Goal: Task Accomplishment & Management: Manage account settings

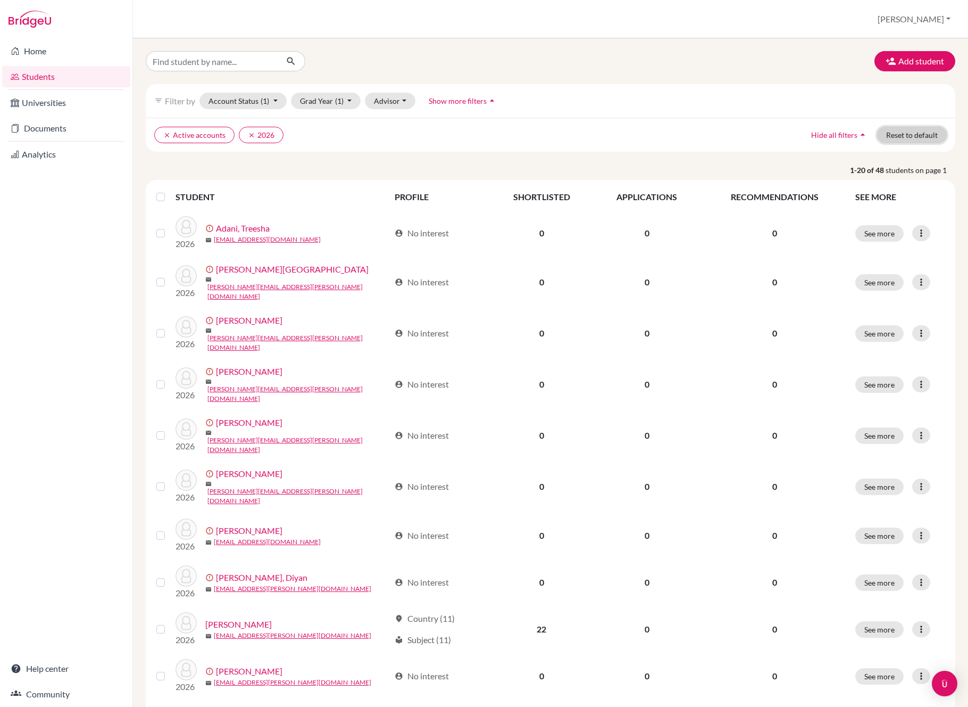
click at [904, 135] on button "Reset to default" at bounding box center [912, 135] width 70 height 16
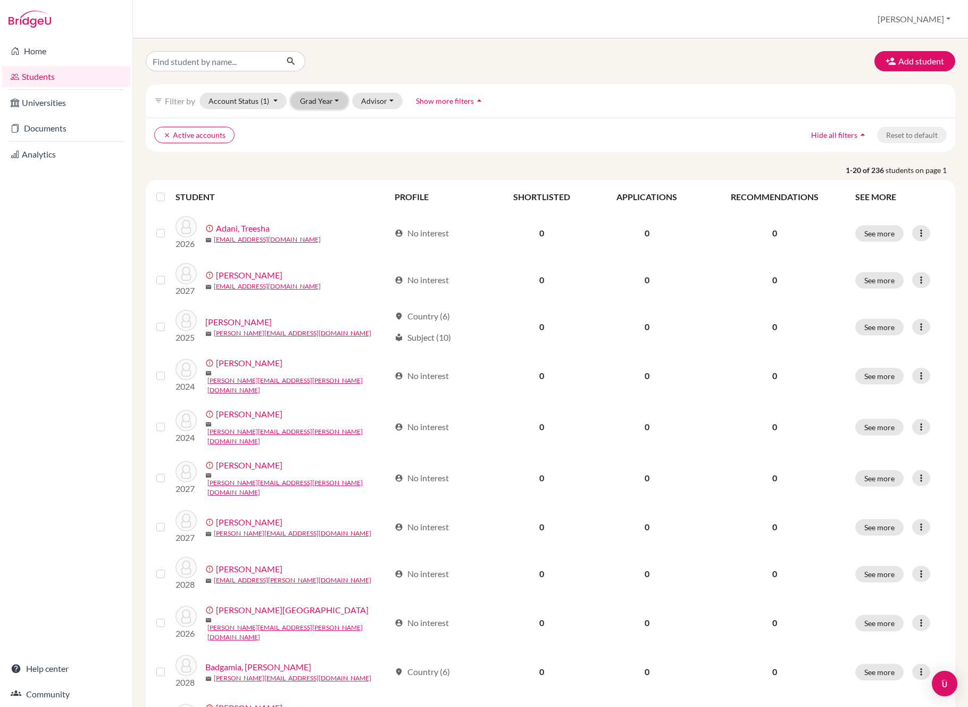
click at [319, 106] on button "Grad Year" at bounding box center [319, 101] width 57 height 16
click at [327, 153] on div "2026" at bounding box center [322, 157] width 37 height 13
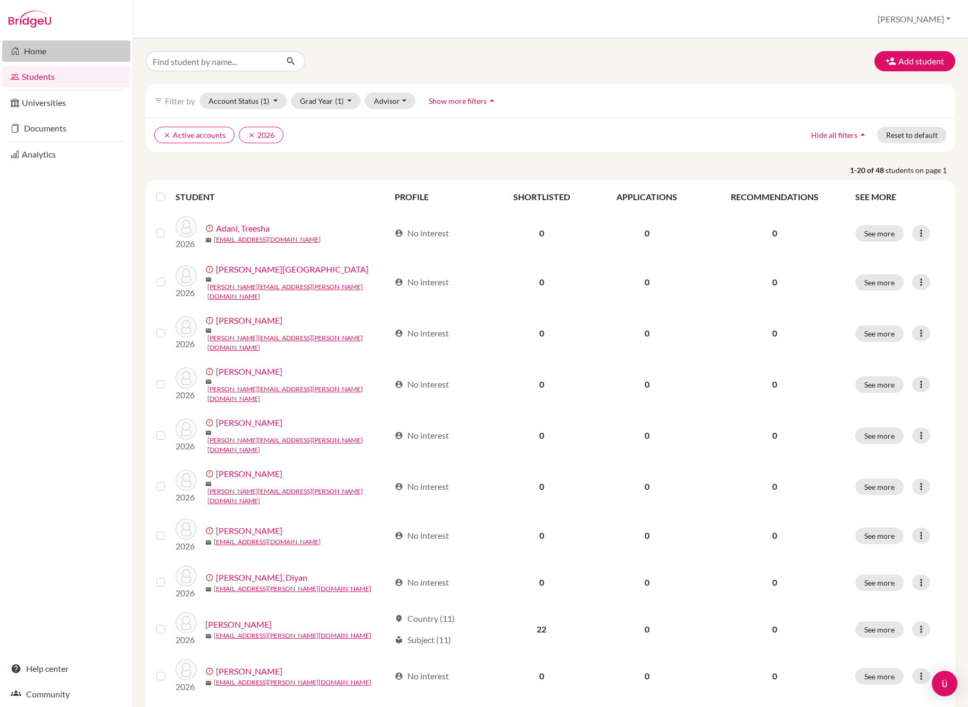
click at [65, 60] on link "Home" at bounding box center [66, 50] width 128 height 21
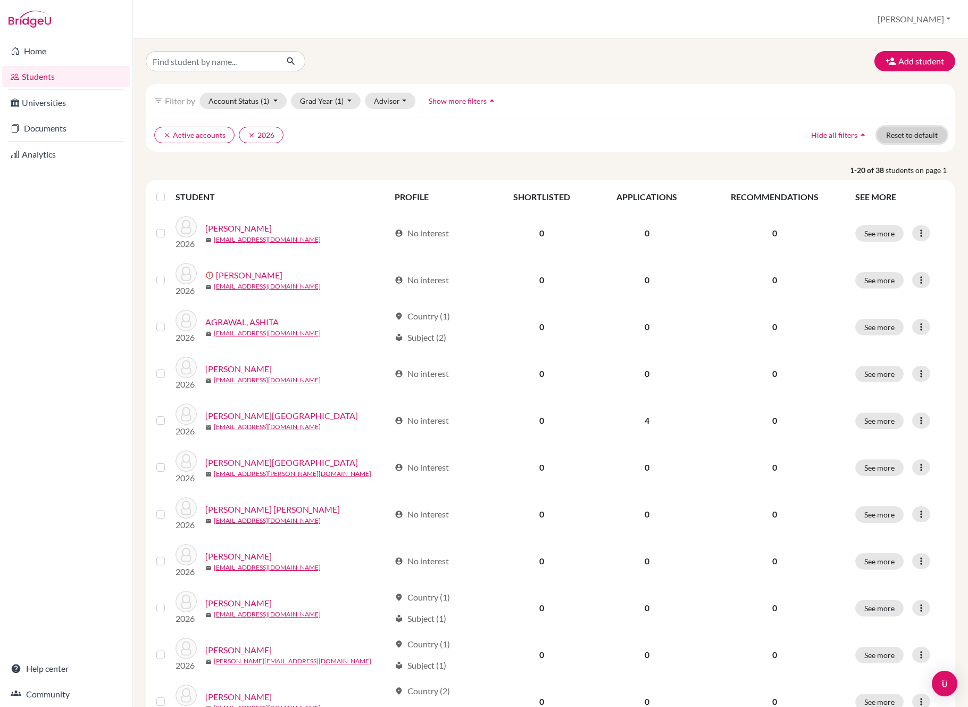
click at [914, 136] on button "Reset to default" at bounding box center [912, 135] width 70 height 16
click at [297, 114] on div "filter_list Filter by Account Status (1) Active accounts done Archived accounts…" at bounding box center [551, 101] width 810 height 34
click at [297, 106] on button "Grad Year" at bounding box center [319, 101] width 57 height 16
click at [309, 120] on span "2026" at bounding box center [313, 123] width 19 height 13
click at [169, 190] on label at bounding box center [169, 190] width 0 height 0
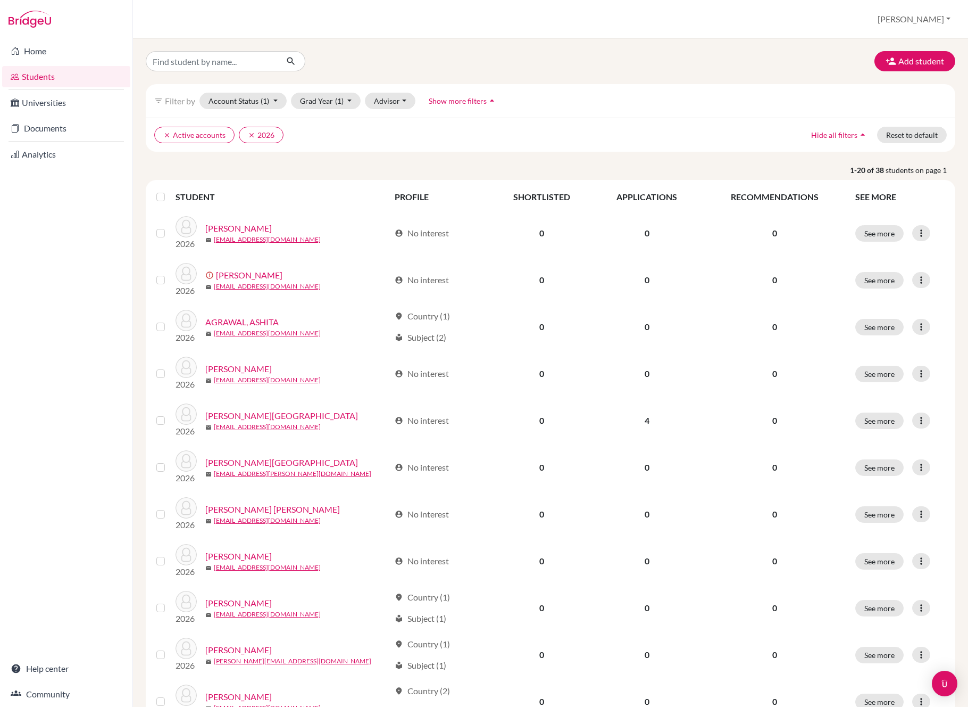
click at [0, 0] on input "checkbox" at bounding box center [0, 0] width 0 height 0
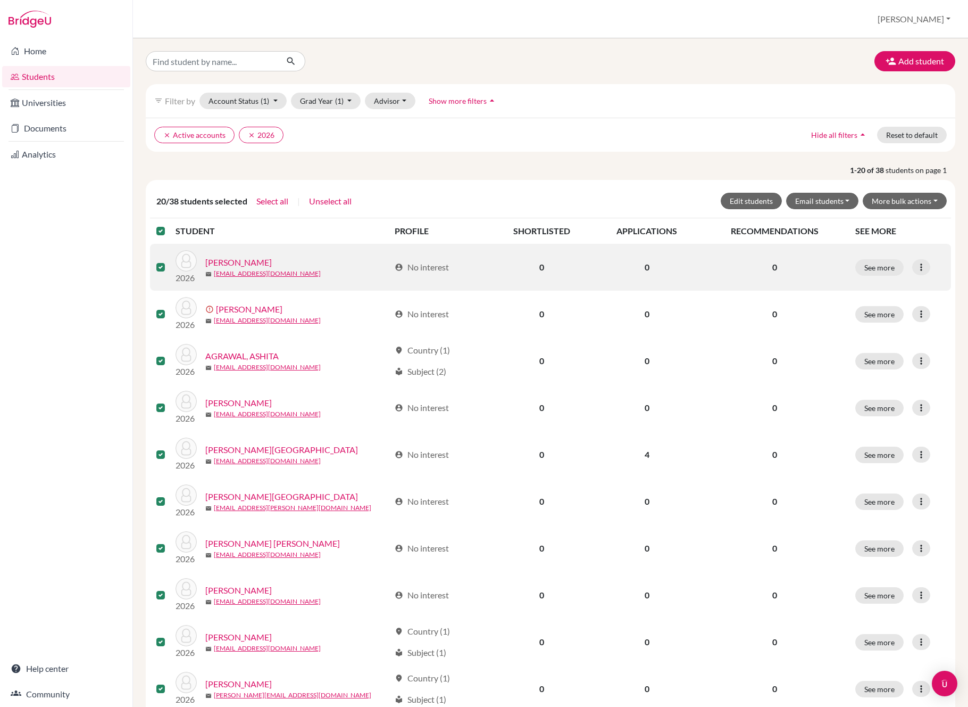
click at [169, 225] on label at bounding box center [169, 225] width 0 height 0
click at [0, 0] on input "checkbox" at bounding box center [0, 0] width 0 height 0
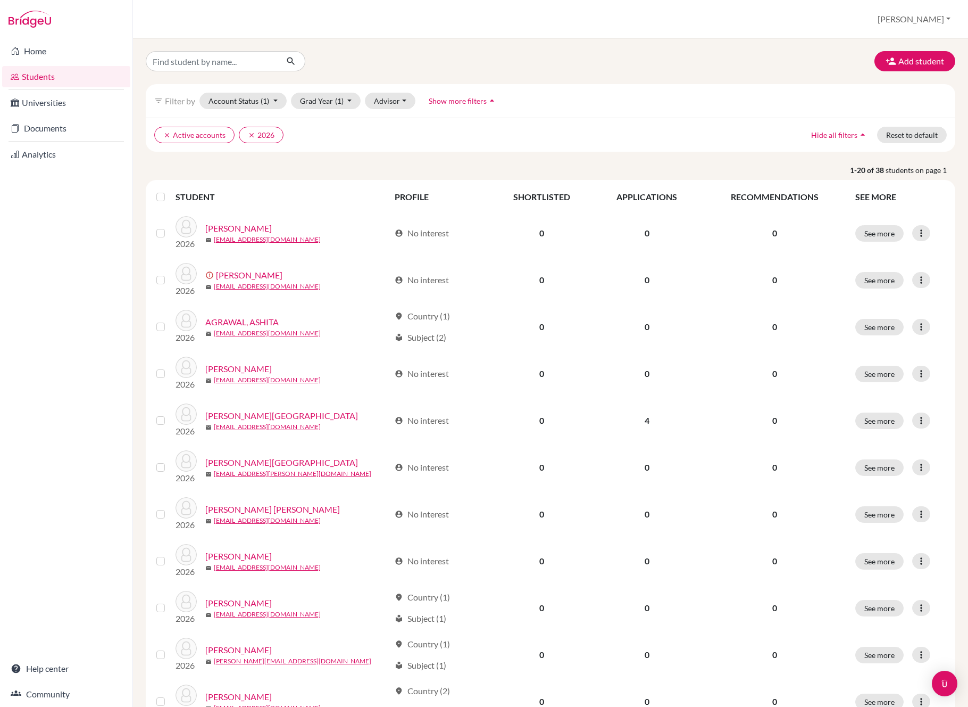
click at [219, 163] on div "Add student filter_list Filter by Account Status (1) Active accounts done Archi…" at bounding box center [551, 627] width 810 height 1153
click at [934, 19] on button "[PERSON_NAME]" at bounding box center [914, 19] width 82 height 20
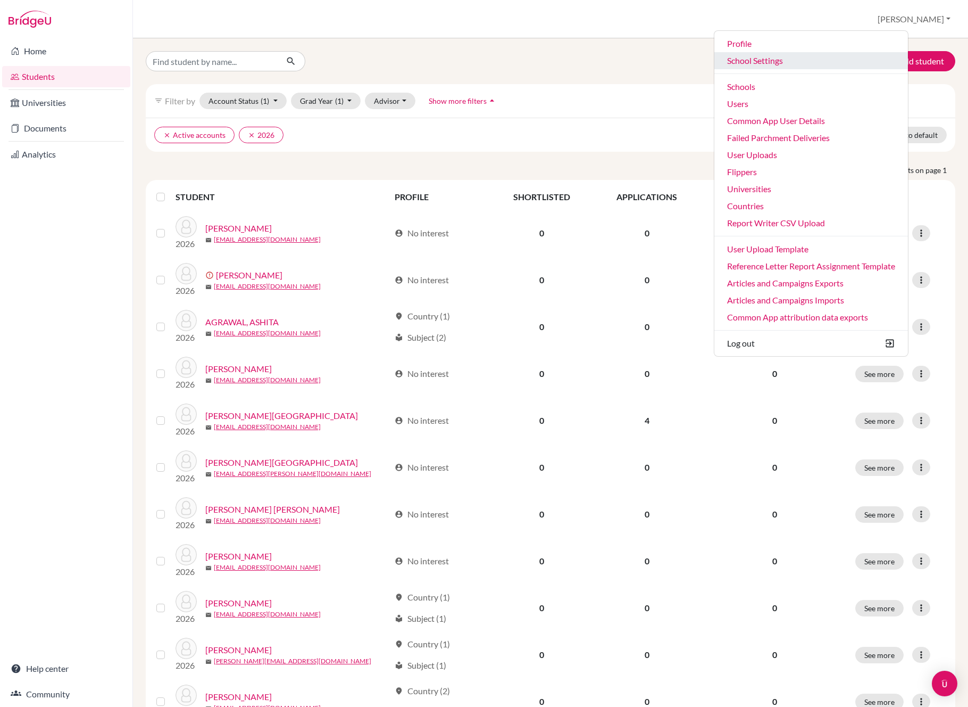
click at [856, 59] on link "School Settings" at bounding box center [812, 60] width 194 height 17
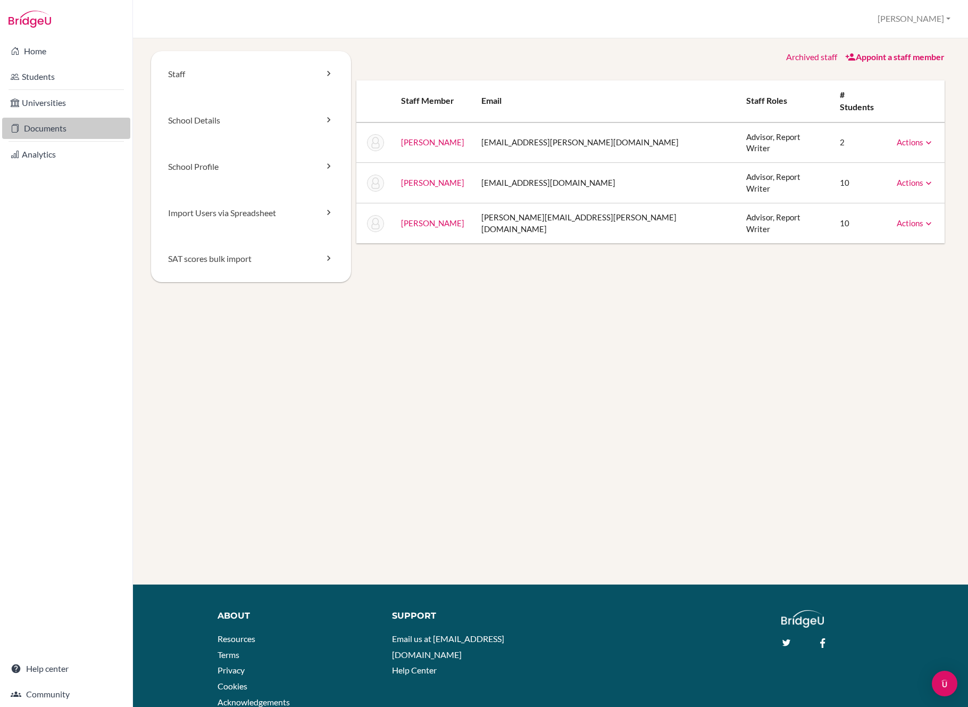
click at [72, 131] on link "Documents" at bounding box center [66, 128] width 128 height 21
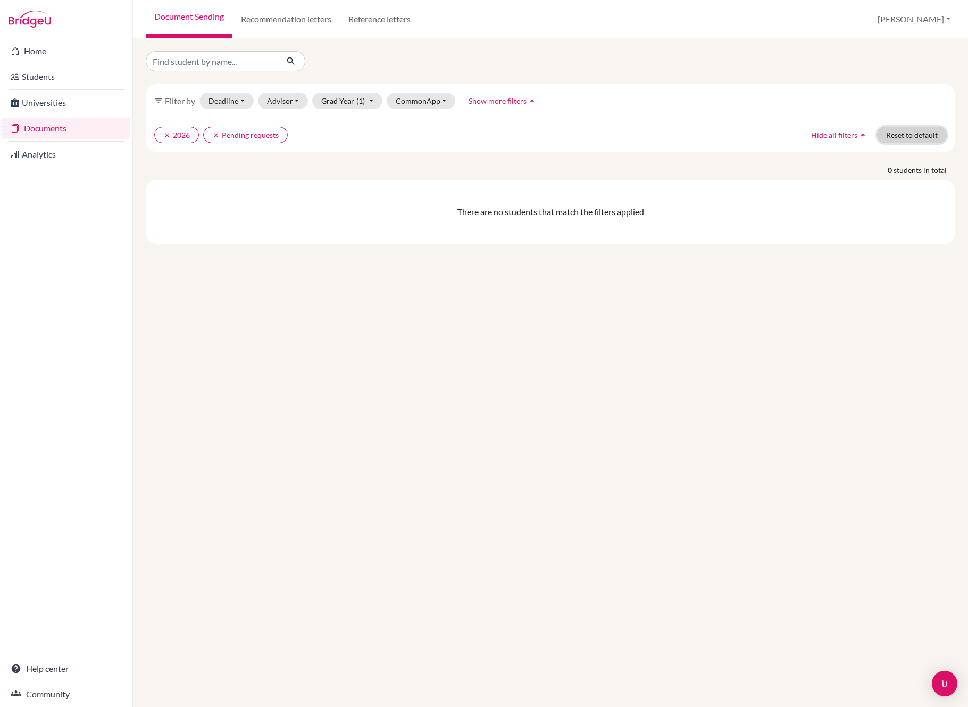
click at [906, 127] on button "Reset to default" at bounding box center [912, 135] width 70 height 16
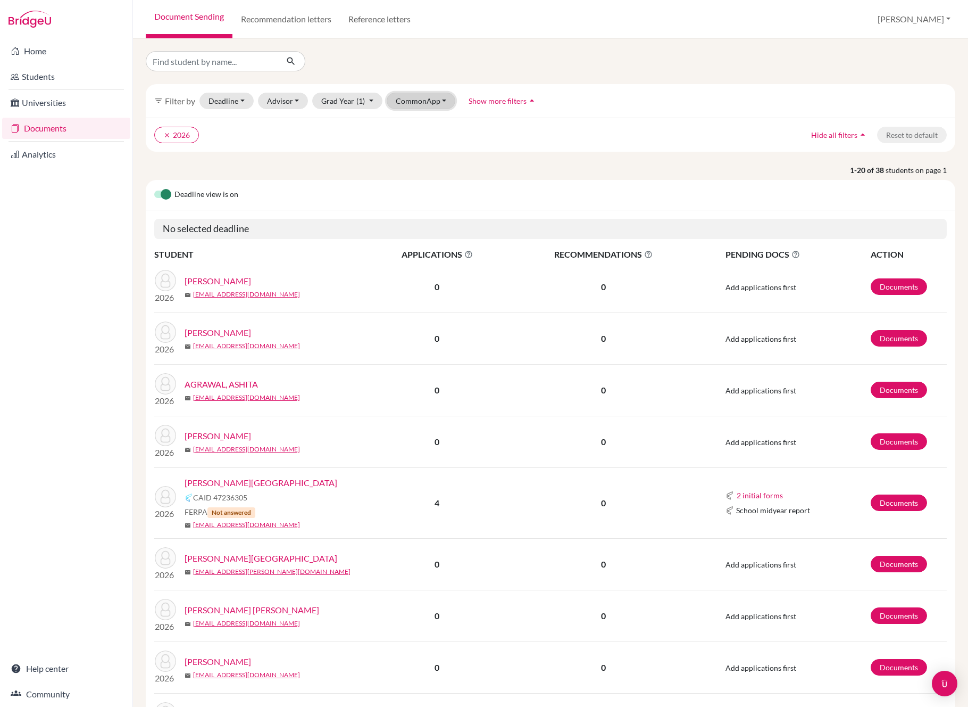
click at [417, 99] on button "CommonApp" at bounding box center [421, 101] width 69 height 16
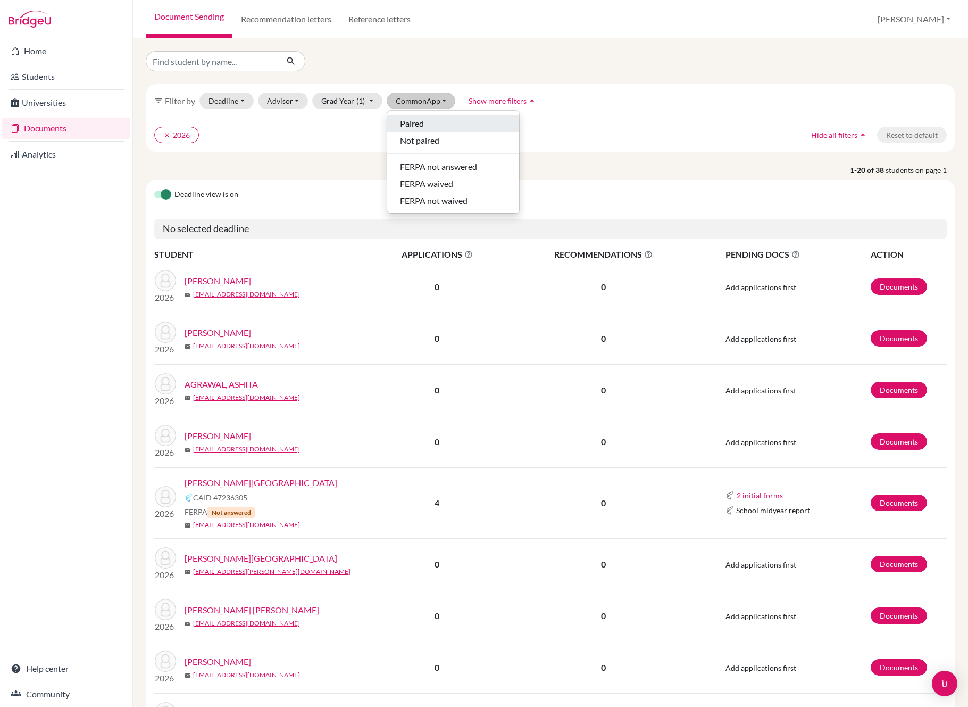
click at [422, 120] on span "Paired" at bounding box center [412, 123] width 24 height 13
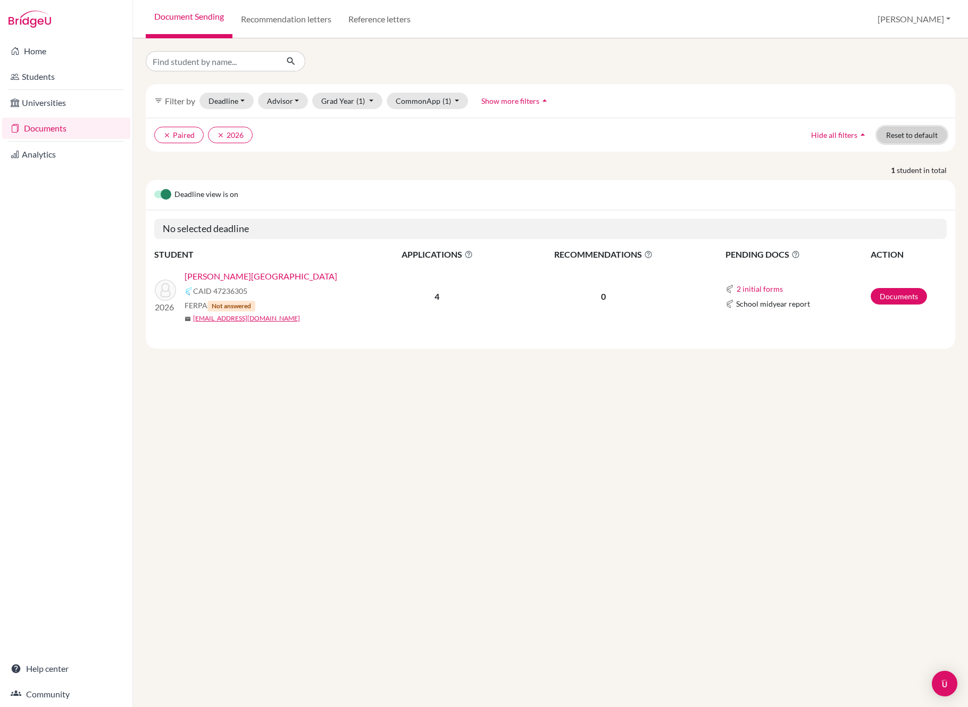
click at [902, 138] on button "Reset to default" at bounding box center [912, 135] width 70 height 16
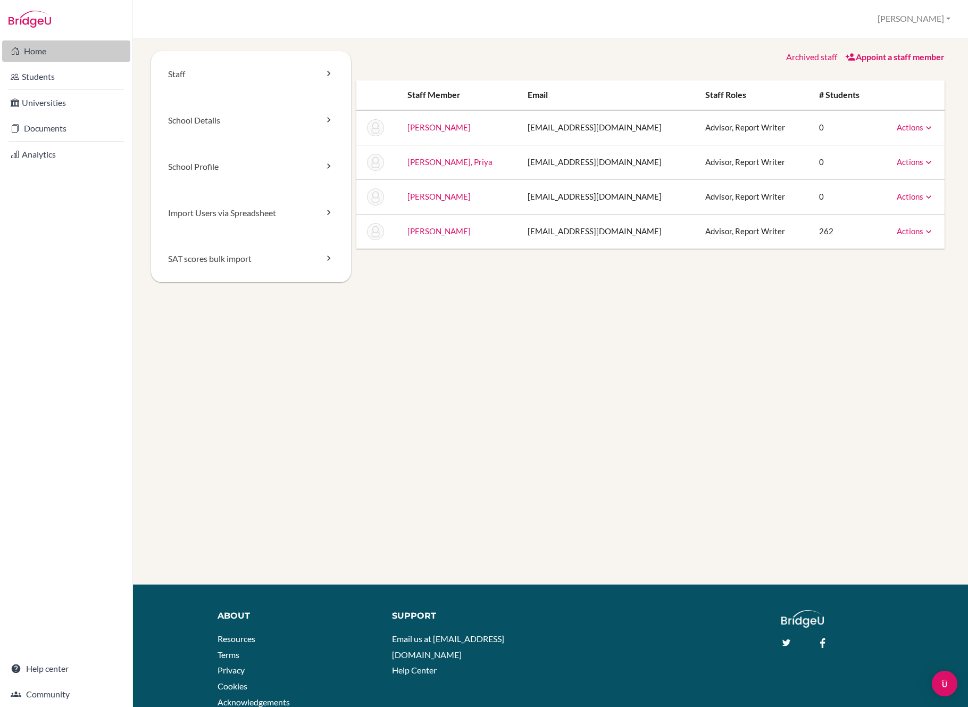
click at [77, 56] on link "Home" at bounding box center [66, 50] width 128 height 21
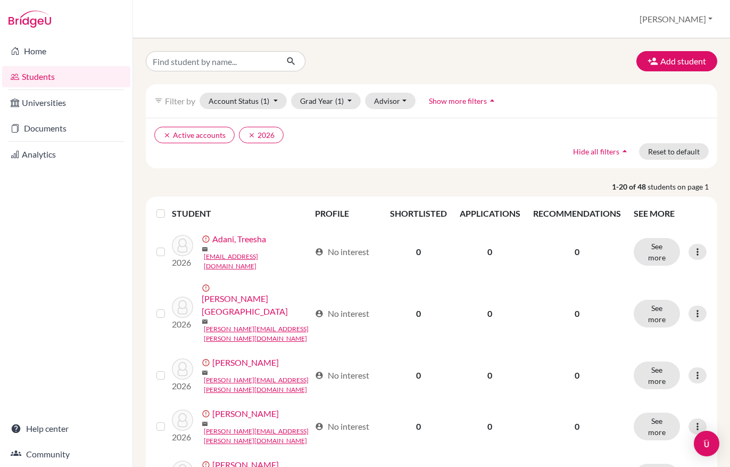
click at [167, 205] on th at bounding box center [161, 214] width 22 height 26
click at [169, 207] on label at bounding box center [169, 207] width 0 height 0
click at [0, 0] on input "checkbox" at bounding box center [0, 0] width 0 height 0
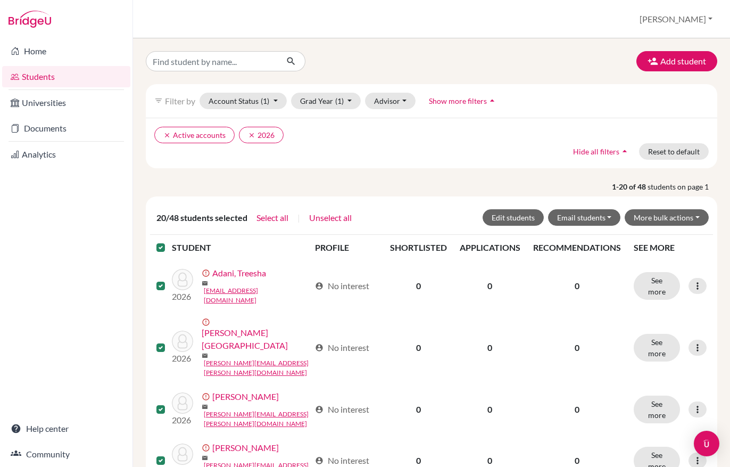
click at [169, 241] on label at bounding box center [169, 241] width 0 height 0
click at [0, 0] on input "checkbox" at bounding box center [0, 0] width 0 height 0
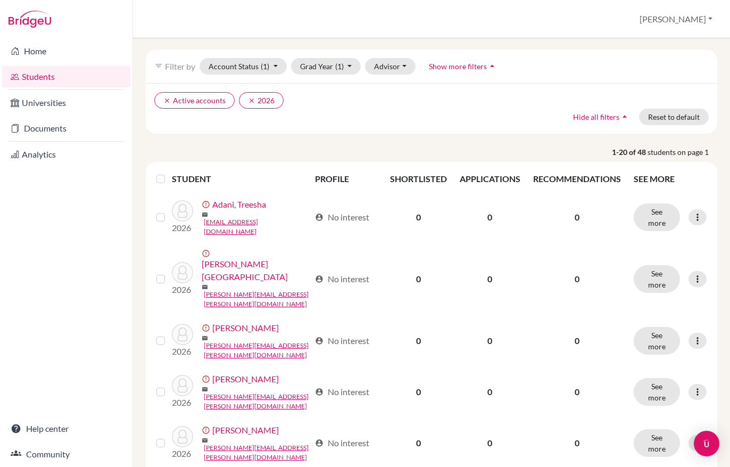
scroll to position [32, 0]
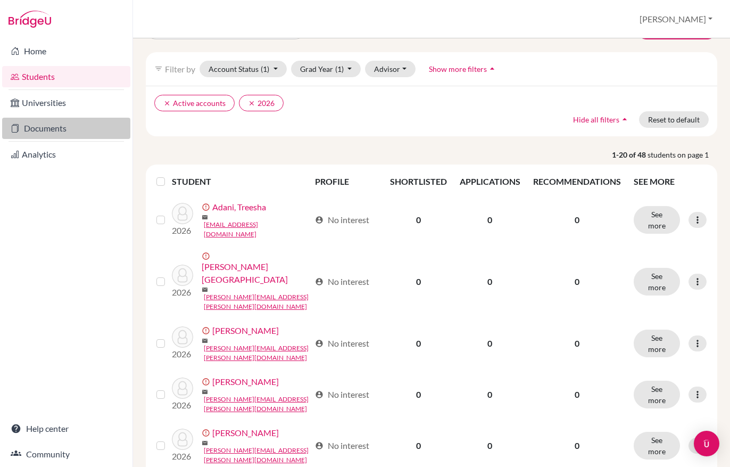
click at [45, 129] on link "Documents" at bounding box center [66, 128] width 128 height 21
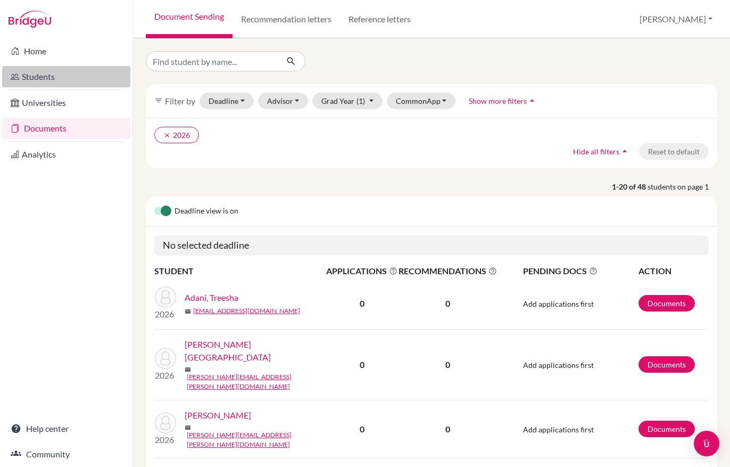
click at [54, 76] on link "Students" at bounding box center [66, 76] width 128 height 21
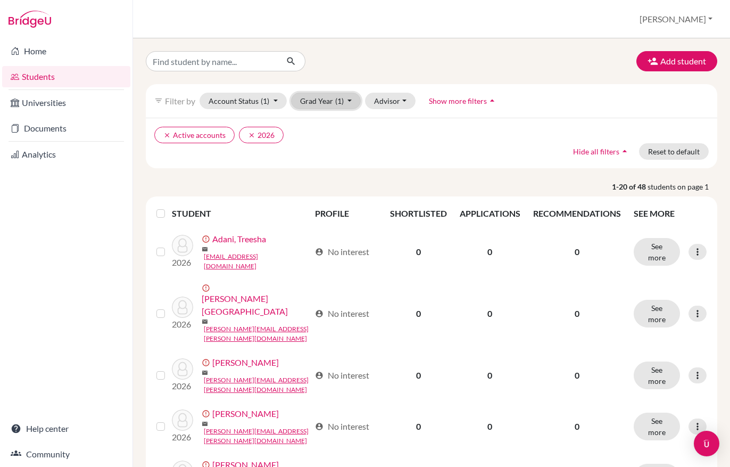
click at [337, 101] on span "(1)" at bounding box center [339, 100] width 9 height 9
click at [278, 152] on div "clear Active accounts clear 2026 Hide all filters arrow_drop_up Reset to default" at bounding box center [431, 143] width 571 height 51
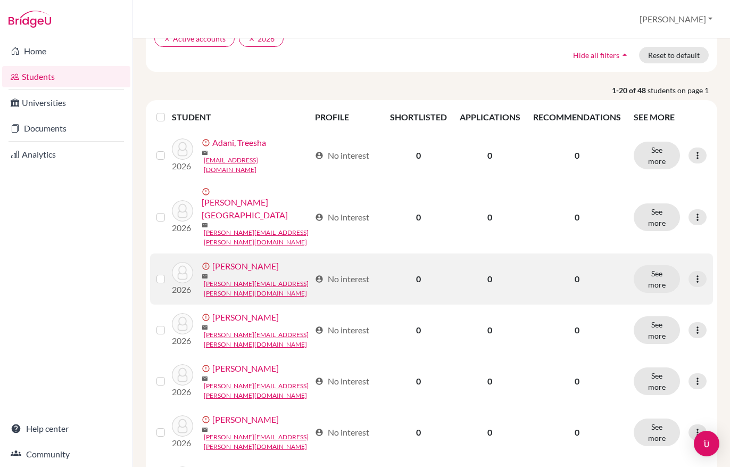
scroll to position [101, 0]
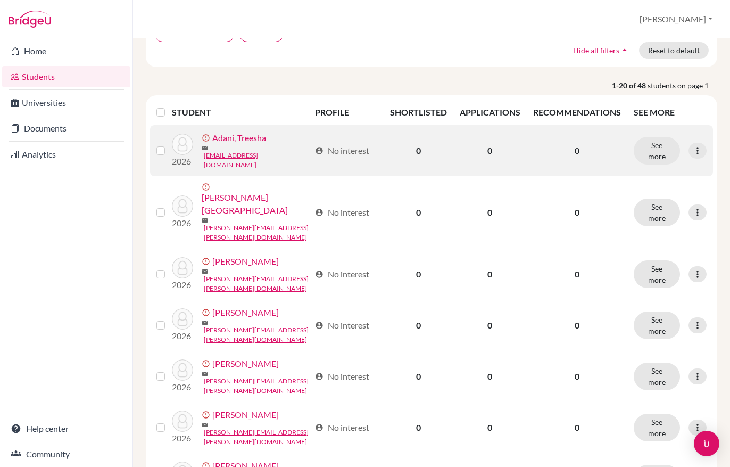
click at [169, 144] on label at bounding box center [169, 144] width 0 height 0
click at [0, 0] on input "checkbox" at bounding box center [0, 0] width 0 height 0
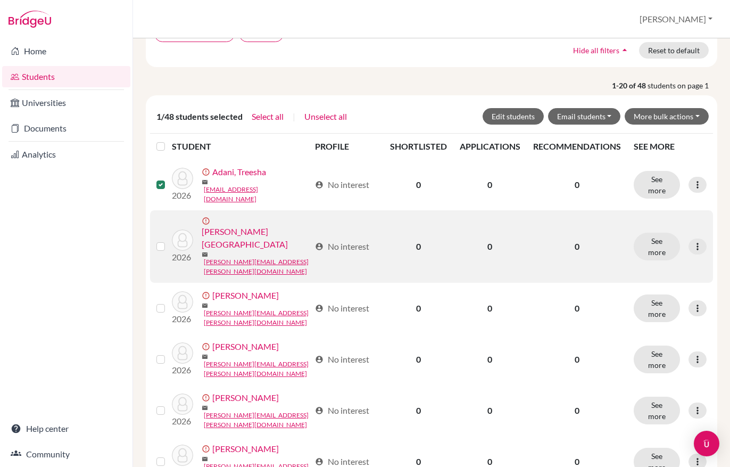
click at [169, 240] on label at bounding box center [169, 240] width 0 height 0
click at [0, 0] on input "checkbox" at bounding box center [0, 0] width 0 height 0
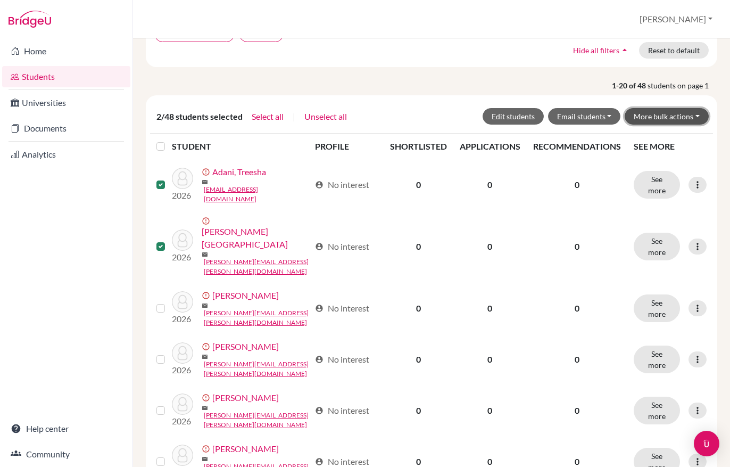
click at [655, 118] on button "More bulk actions" at bounding box center [667, 116] width 84 height 16
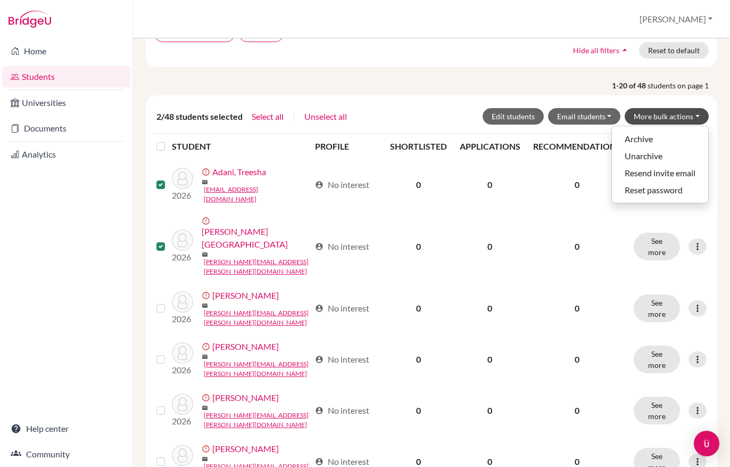
click at [598, 89] on p "1-20 of 48 students on page 1" at bounding box center [431, 85] width 587 height 11
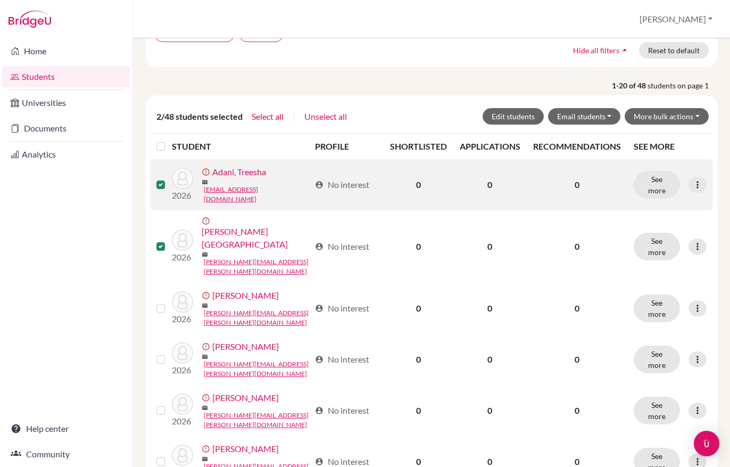
click at [169, 178] on label at bounding box center [169, 178] width 0 height 0
click at [0, 0] on input "checkbox" at bounding box center [0, 0] width 0 height 0
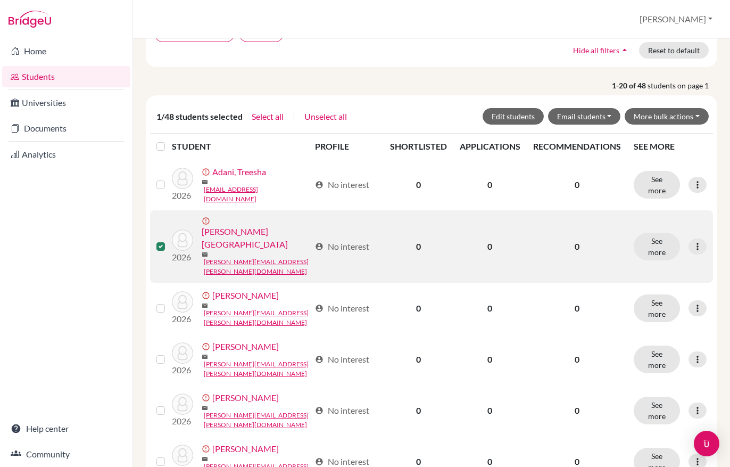
click at [169, 240] on label at bounding box center [169, 240] width 0 height 0
click at [0, 0] on input "checkbox" at bounding box center [0, 0] width 0 height 0
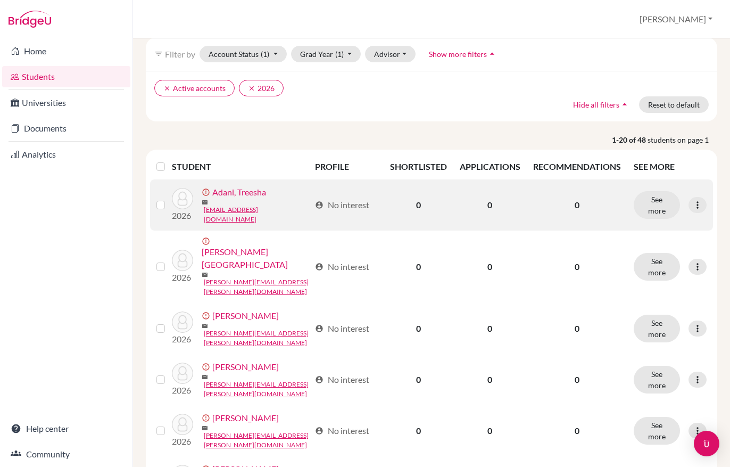
scroll to position [35, 0]
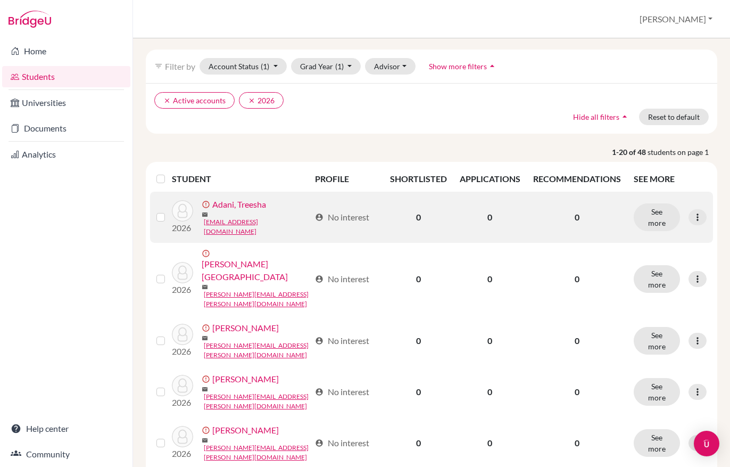
click at [169, 211] on label at bounding box center [169, 211] width 0 height 0
click at [0, 0] on input "checkbox" at bounding box center [0, 0] width 0 height 0
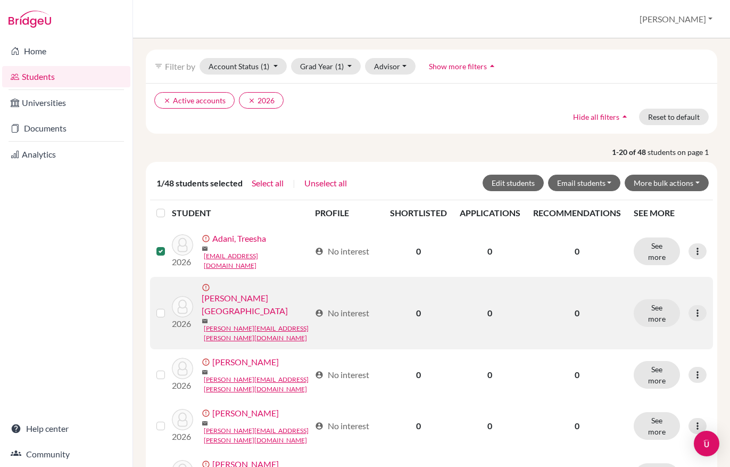
click at [169, 306] on label at bounding box center [169, 306] width 0 height 0
click at [0, 0] on input "checkbox" at bounding box center [0, 0] width 0 height 0
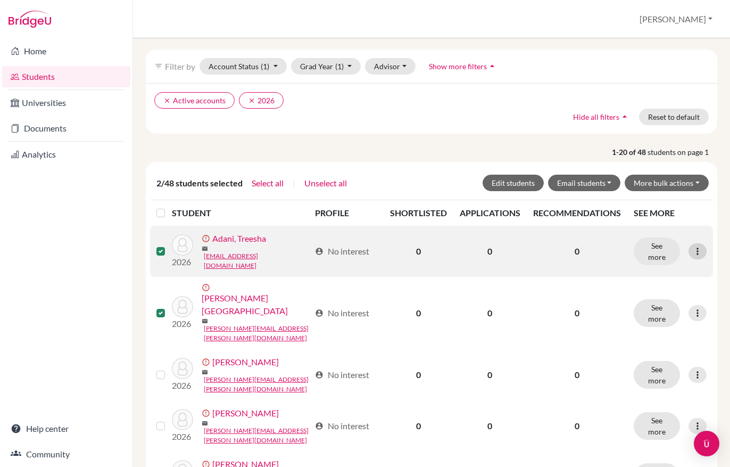
click at [692, 250] on icon at bounding box center [697, 251] width 11 height 11
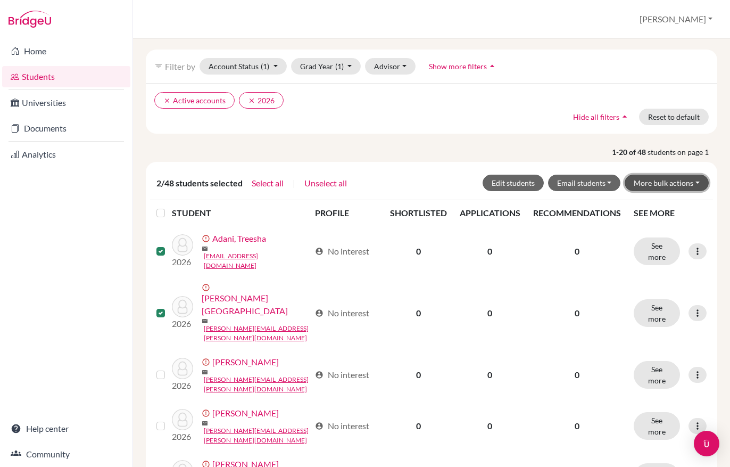
click at [658, 181] on button "More bulk actions" at bounding box center [667, 183] width 84 height 16
click at [553, 147] on p "1-20 of 48 students on page 1" at bounding box center [431, 151] width 587 height 11
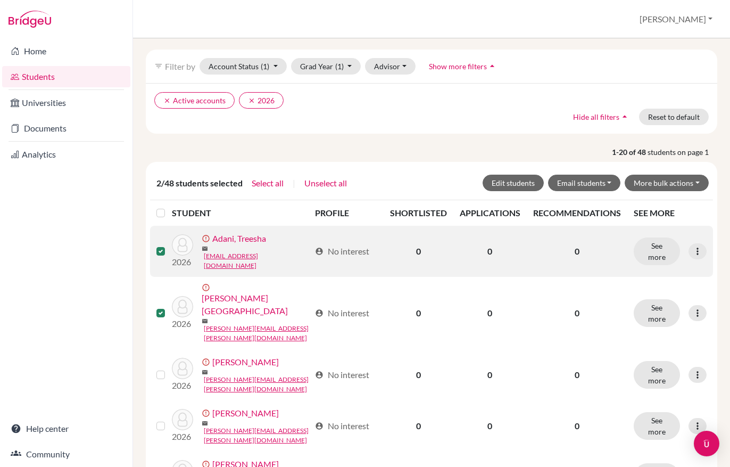
click at [169, 245] on label at bounding box center [169, 245] width 0 height 0
click at [0, 0] on input "checkbox" at bounding box center [0, 0] width 0 height 0
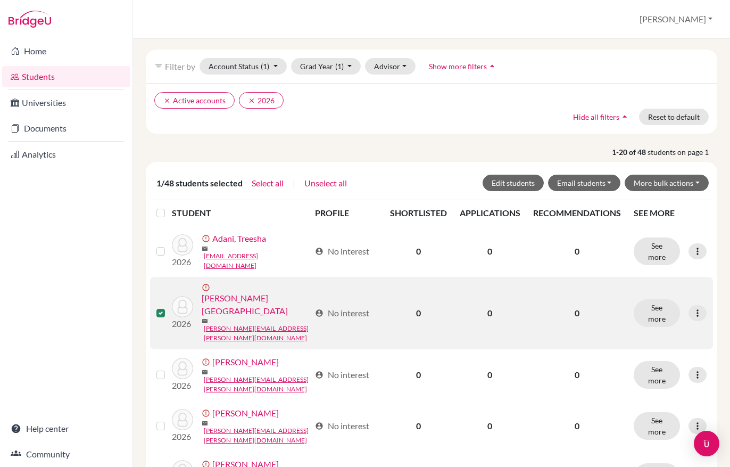
click at [169, 306] on label at bounding box center [169, 306] width 0 height 0
click at [0, 0] on input "checkbox" at bounding box center [0, 0] width 0 height 0
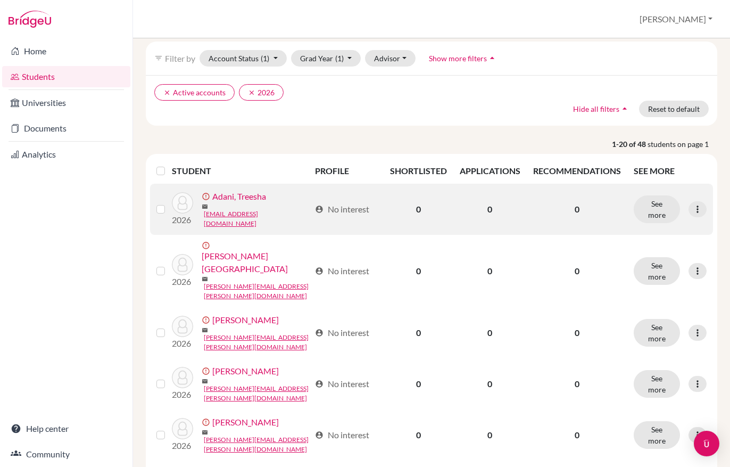
scroll to position [43, 0]
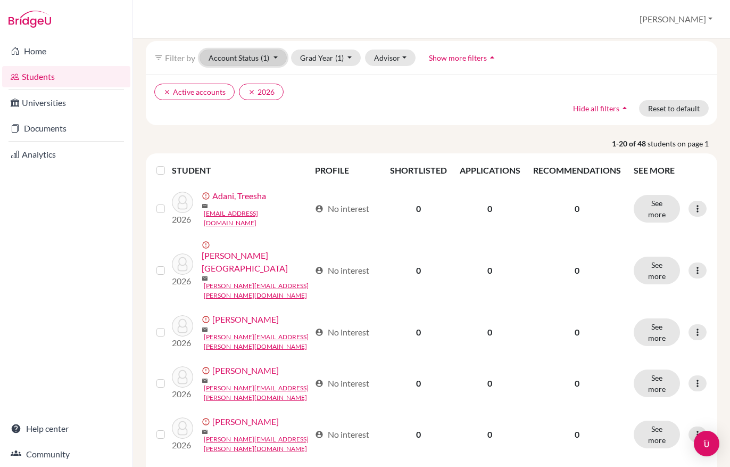
click at [268, 61] on span "(1)" at bounding box center [265, 57] width 9 height 9
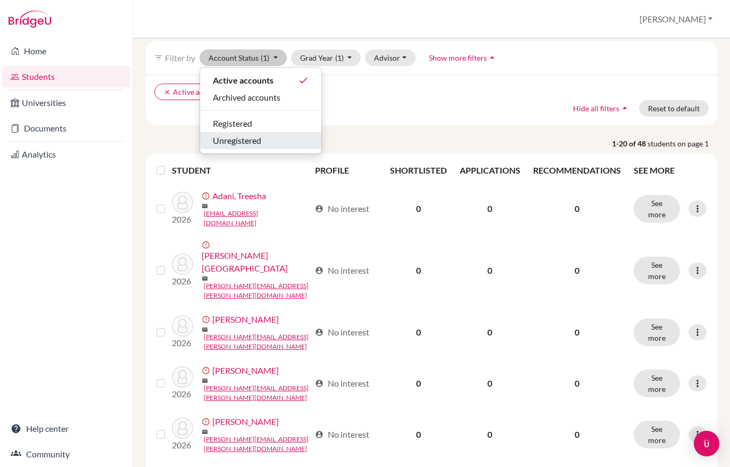
click at [263, 141] on div "Unregistered" at bounding box center [261, 140] width 96 height 13
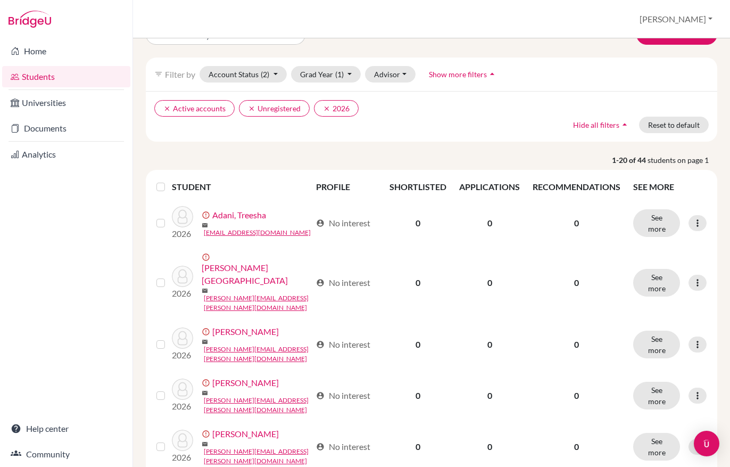
scroll to position [21, 0]
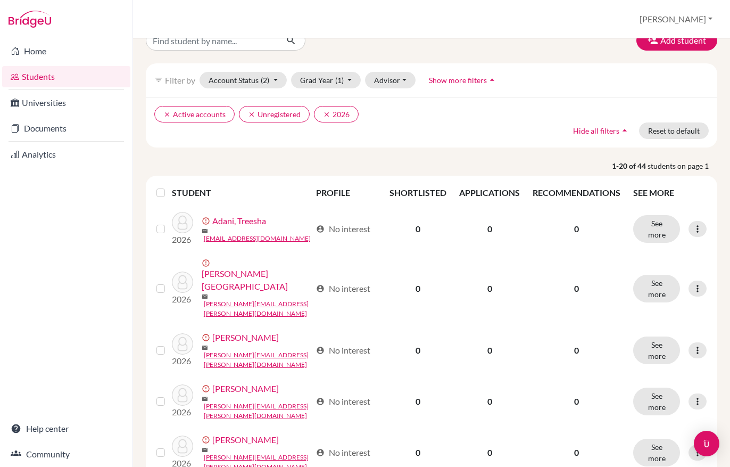
click at [169, 186] on label at bounding box center [169, 186] width 0 height 0
click at [0, 0] on input "checkbox" at bounding box center [0, 0] width 0 height 0
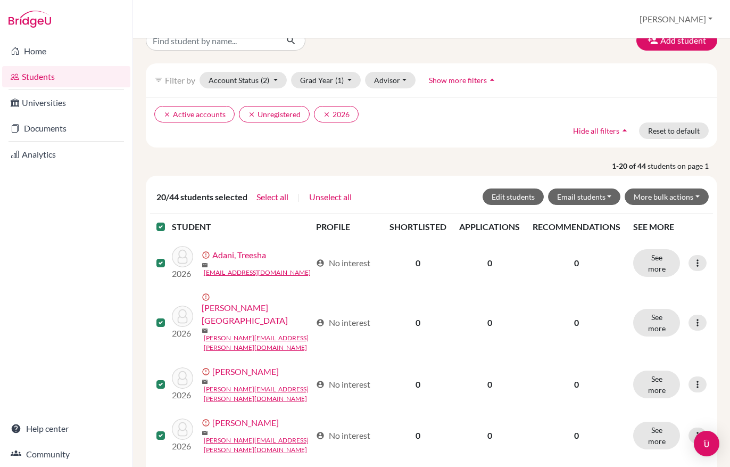
click at [169, 220] on label at bounding box center [169, 220] width 0 height 0
click at [0, 0] on input "checkbox" at bounding box center [0, 0] width 0 height 0
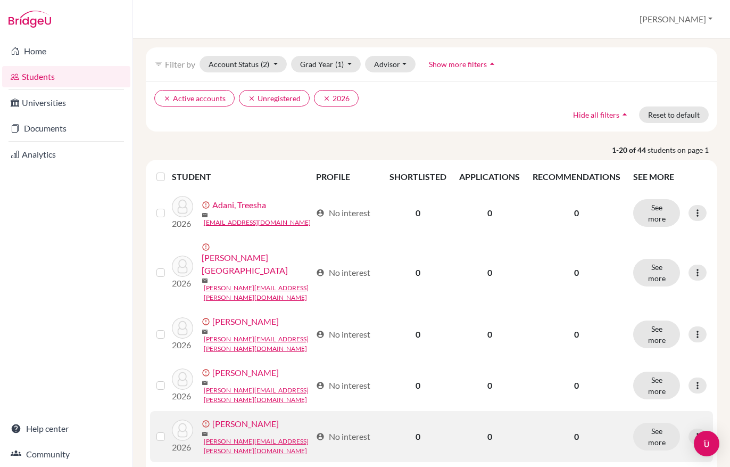
scroll to position [35, 0]
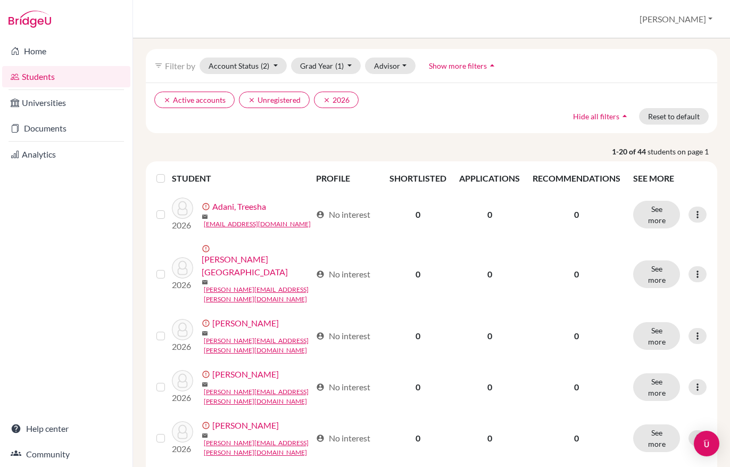
click at [169, 172] on label at bounding box center [169, 172] width 0 height 0
click at [0, 0] on input "checkbox" at bounding box center [0, 0] width 0 height 0
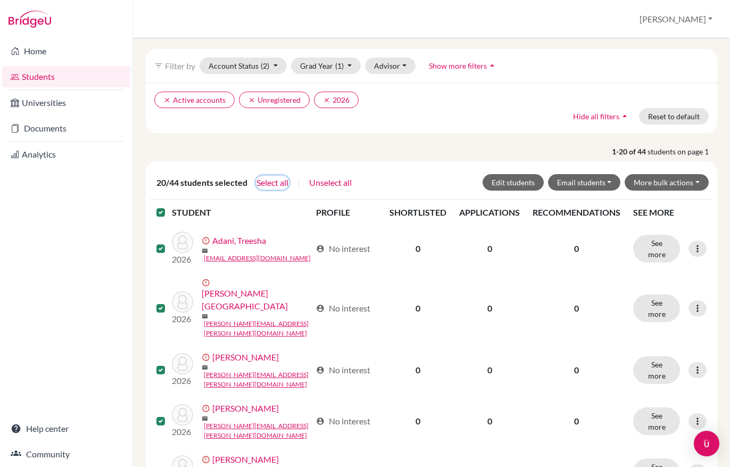
click at [271, 182] on button "Select all" at bounding box center [272, 183] width 33 height 14
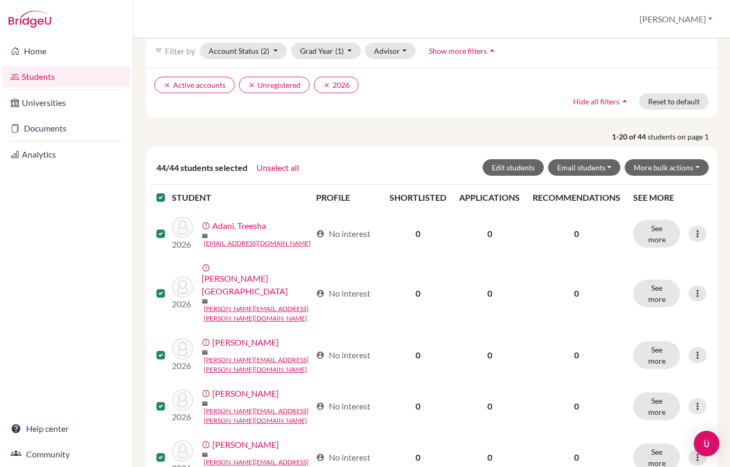
scroll to position [68, 0]
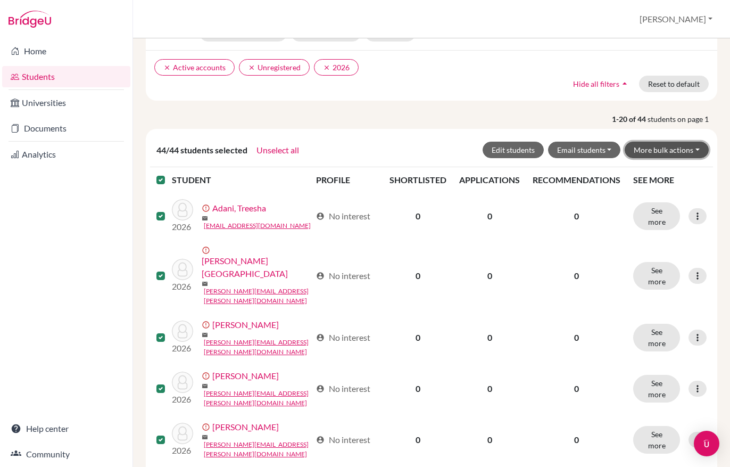
click at [660, 155] on button "More bulk actions" at bounding box center [667, 150] width 84 height 16
click at [415, 123] on p "1-20 of 44 students on page 1" at bounding box center [431, 118] width 587 height 11
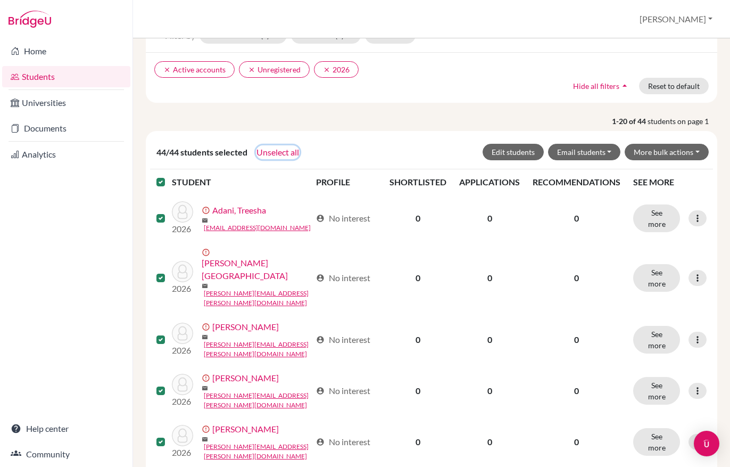
click at [267, 154] on button "Unselect all" at bounding box center [278, 152] width 44 height 14
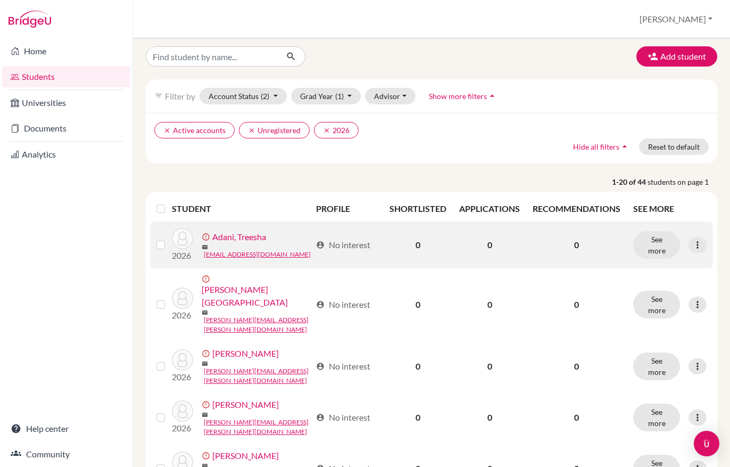
scroll to position [0, 0]
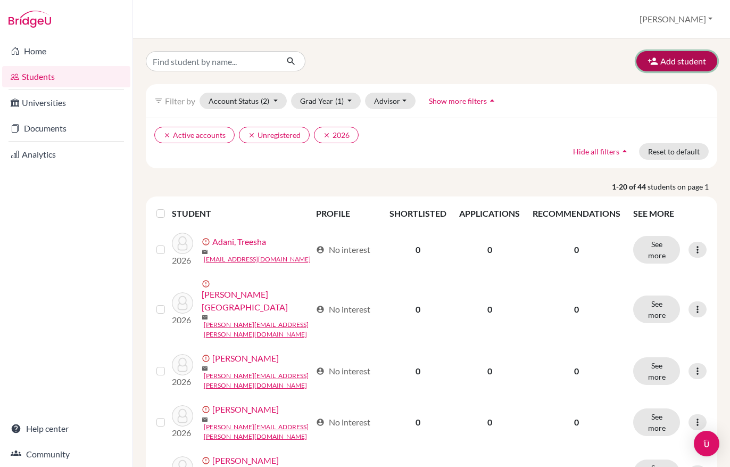
click at [668, 64] on button "Add student" at bounding box center [676, 61] width 81 height 20
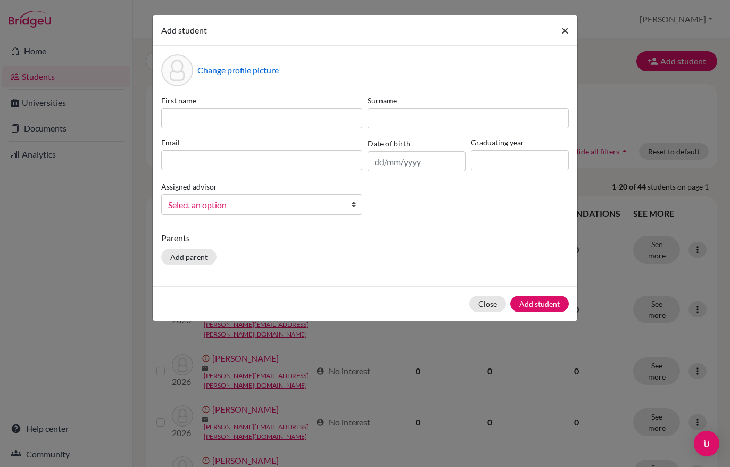
click at [566, 32] on span "×" at bounding box center [564, 29] width 7 height 15
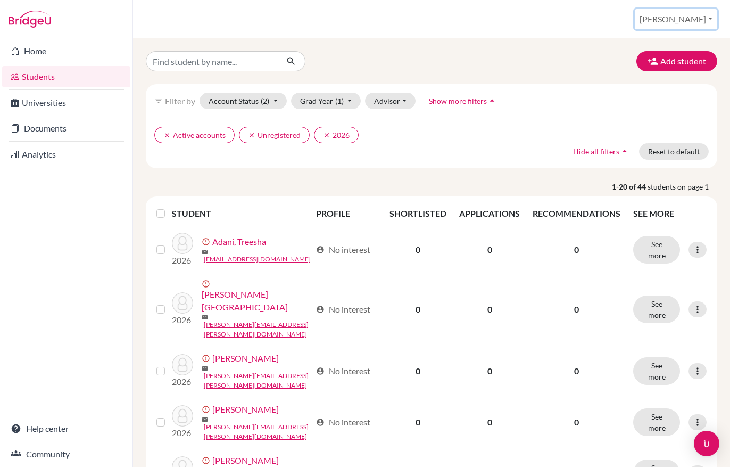
click at [694, 19] on button "[PERSON_NAME]" at bounding box center [676, 19] width 82 height 20
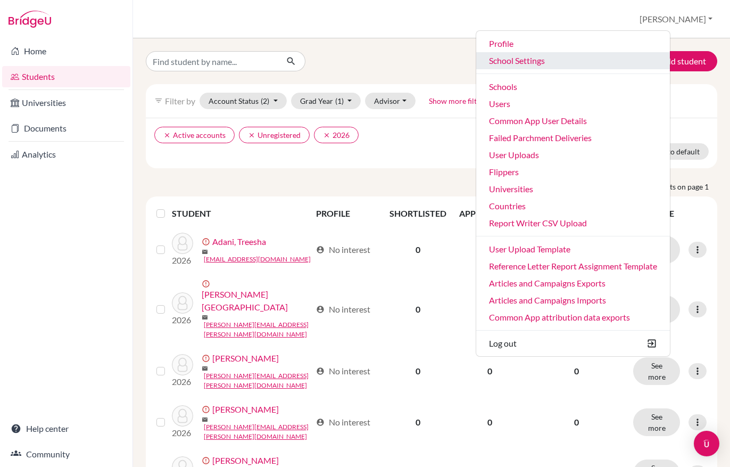
click at [563, 62] on link "School Settings" at bounding box center [573, 60] width 194 height 17
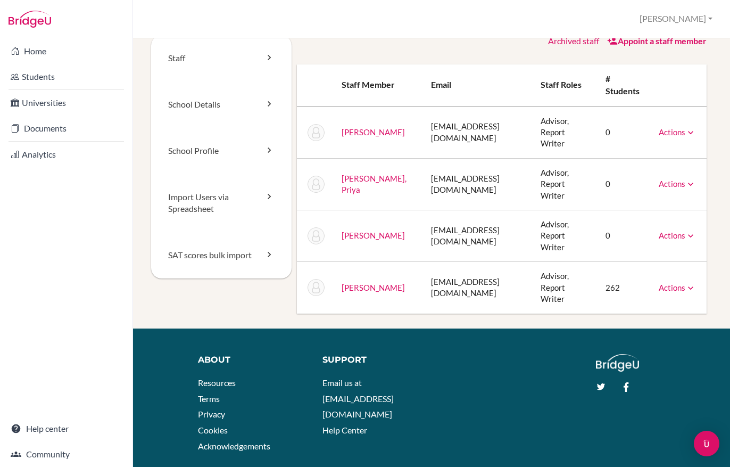
scroll to position [18, 0]
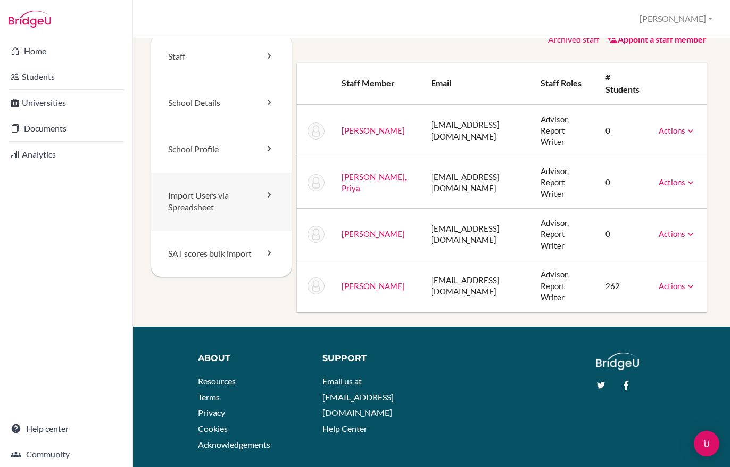
click at [207, 203] on link "Import Users via Spreadsheet" at bounding box center [221, 201] width 140 height 59
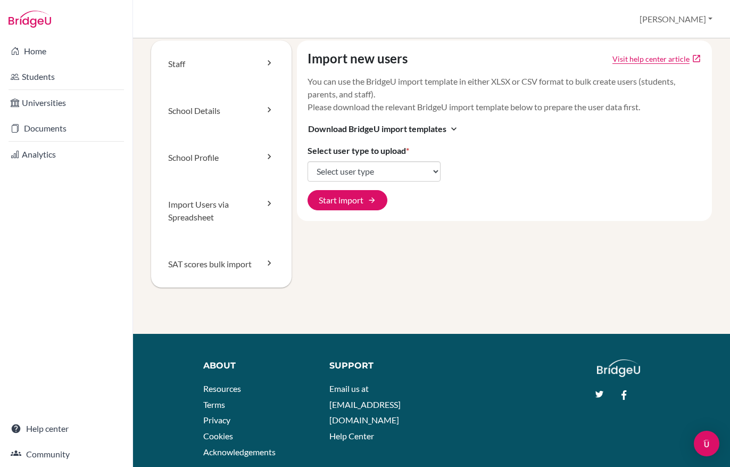
click at [375, 92] on p "You can use the BridgeU import template in either XLSX or CSV format to bulk cr…" at bounding box center [505, 94] width 394 height 38
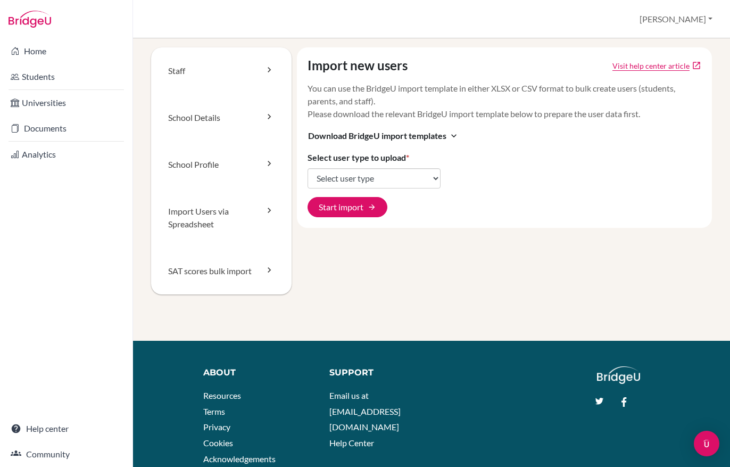
scroll to position [2, 0]
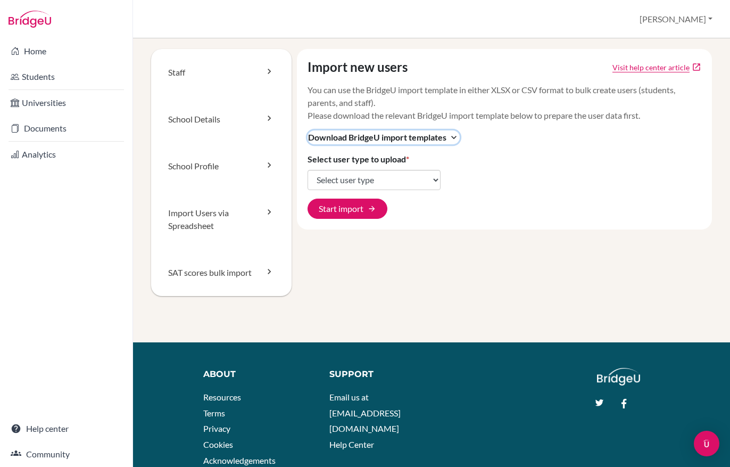
click at [356, 139] on span "Download BridgeU import templates" at bounding box center [377, 137] width 138 height 13
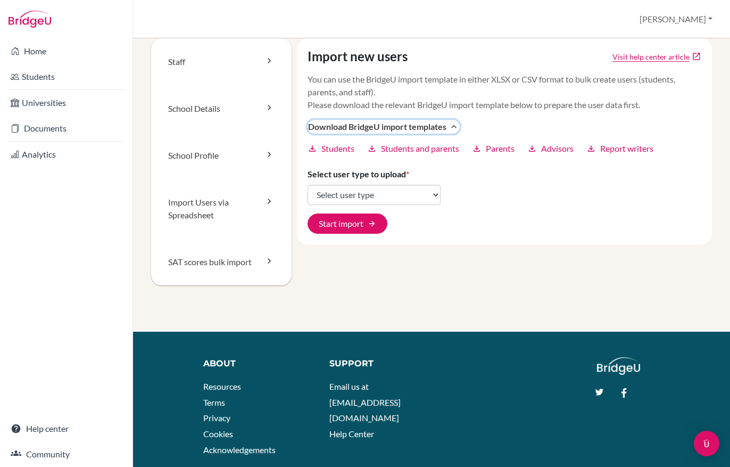
scroll to position [22, 0]
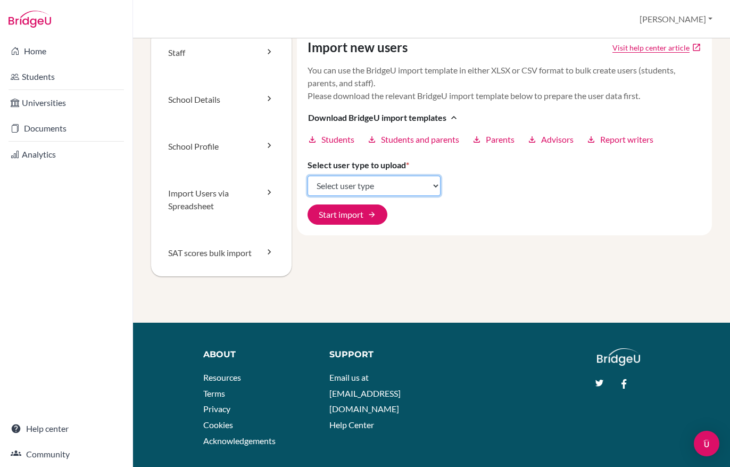
click at [367, 188] on select "Select user type Students Students and parents Parents Advisors Report writers" at bounding box center [374, 186] width 133 height 20
select select "students"
click at [308, 176] on select "Select user type Students Students and parents Parents Advisors Report writers" at bounding box center [374, 186] width 133 height 20
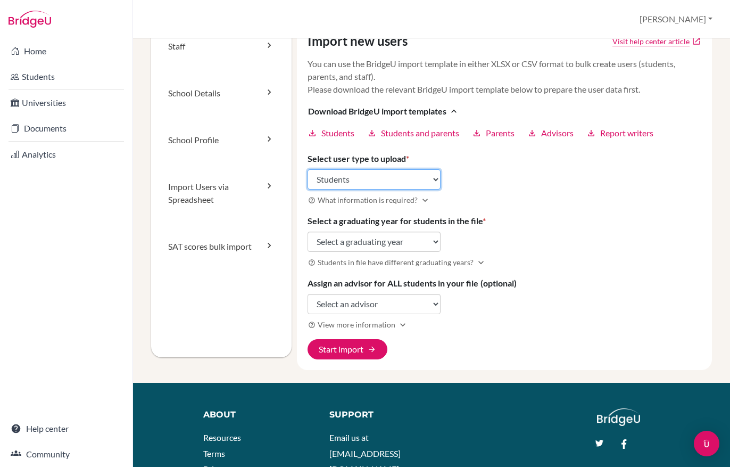
scroll to position [29, 0]
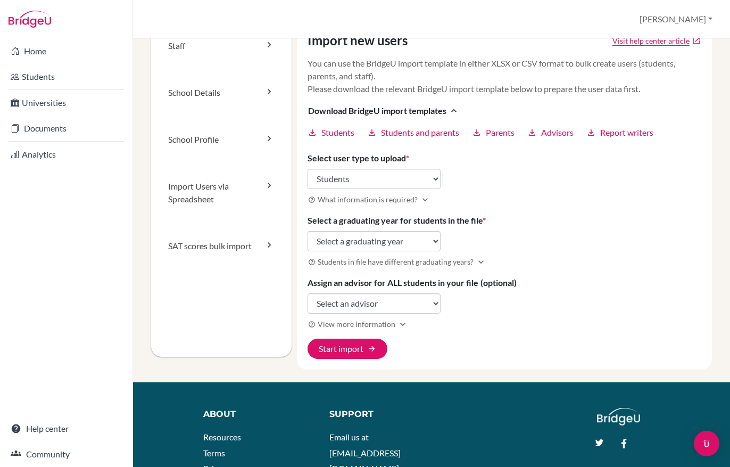
click at [508, 192] on div "Import new users Visit help center article open_in_new You can use the BridgeU …" at bounding box center [505, 195] width 416 height 347
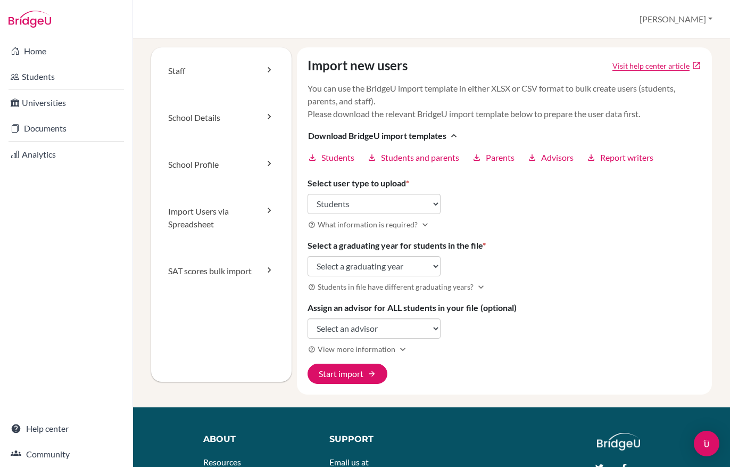
scroll to position [0, 0]
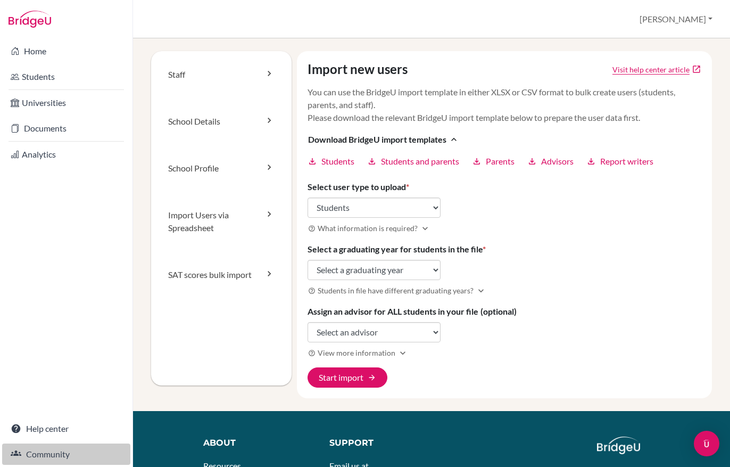
click at [72, 454] on link "Community" at bounding box center [66, 453] width 128 height 21
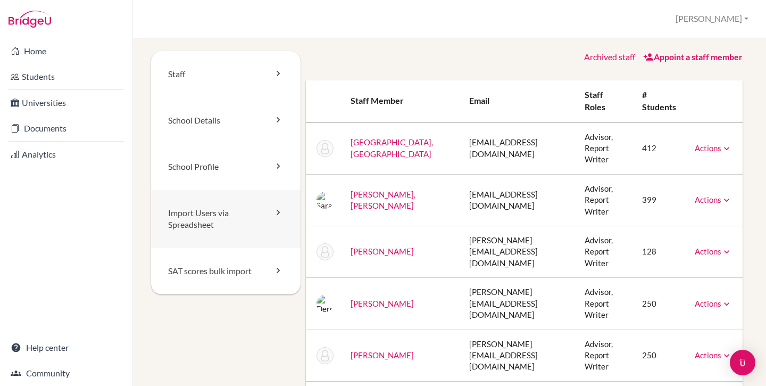
click at [221, 222] on link "Import Users via Spreadsheet" at bounding box center [226, 219] width 150 height 59
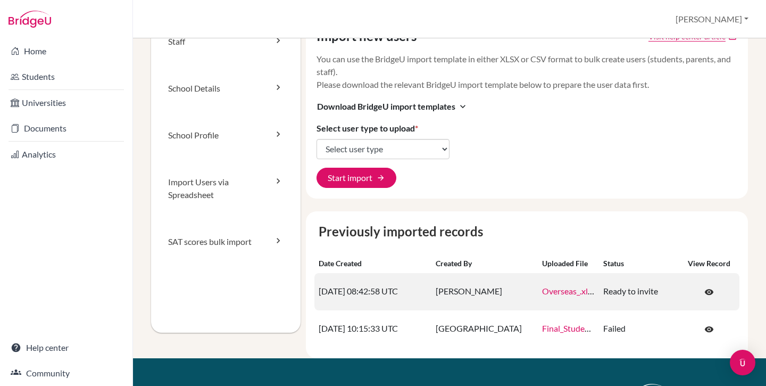
scroll to position [34, 0]
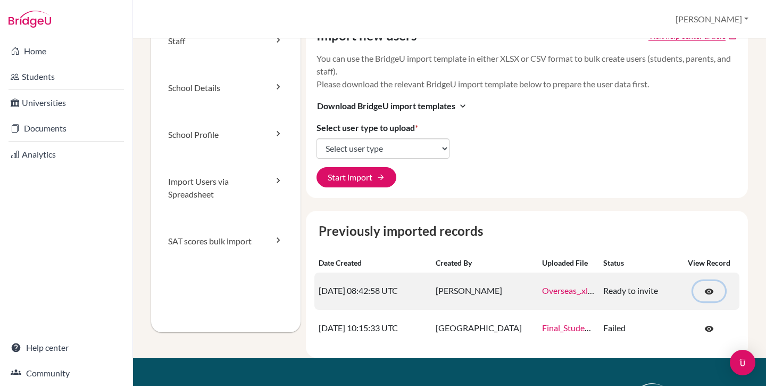
click at [705, 291] on span "visibility" at bounding box center [709, 292] width 10 height 10
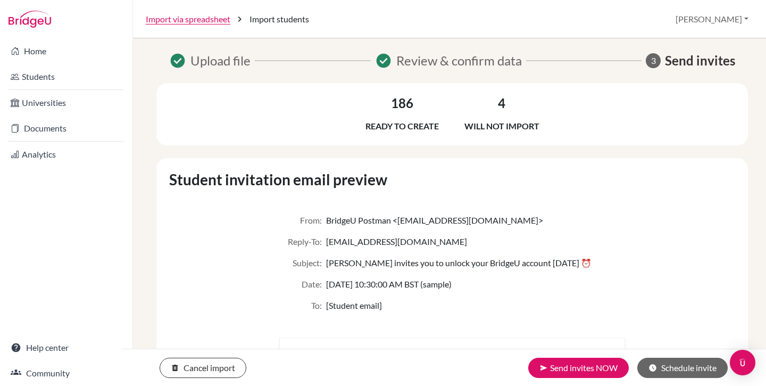
click at [434, 63] on span "Review & confirm data" at bounding box center [459, 60] width 126 height 19
click at [385, 64] on span "check_circle" at bounding box center [383, 60] width 17 height 17
click at [438, 52] on span "Review & confirm data" at bounding box center [459, 60] width 126 height 19
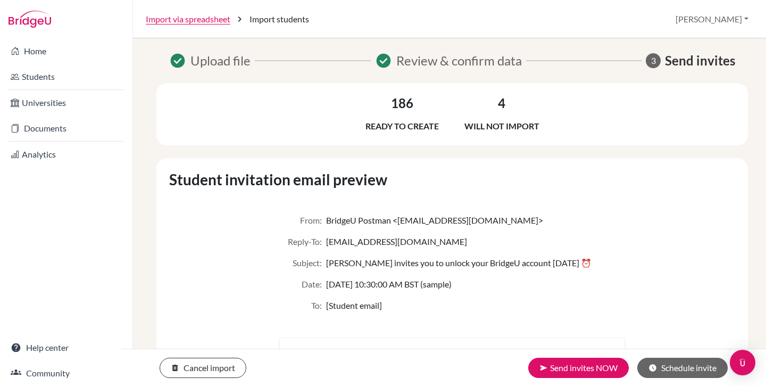
click at [493, 104] on div "4 Will not import" at bounding box center [501, 114] width 75 height 37
click at [500, 104] on h3 "4" at bounding box center [501, 103] width 7 height 15
click at [432, 62] on span "Review & confirm data" at bounding box center [459, 60] width 126 height 19
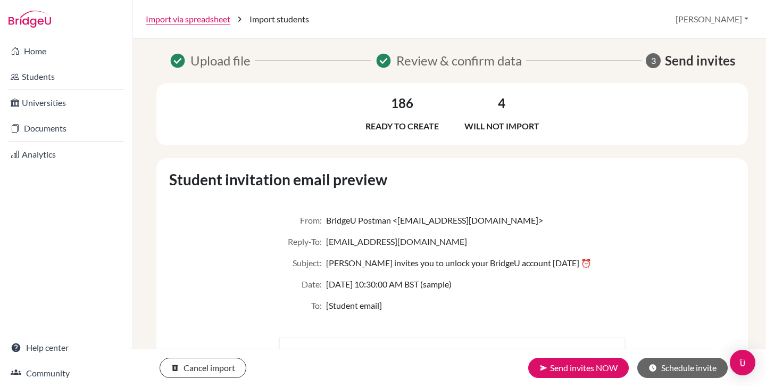
click at [383, 60] on span "check_circle" at bounding box center [383, 60] width 17 height 17
click at [65, 75] on link "Students" at bounding box center [66, 76] width 128 height 21
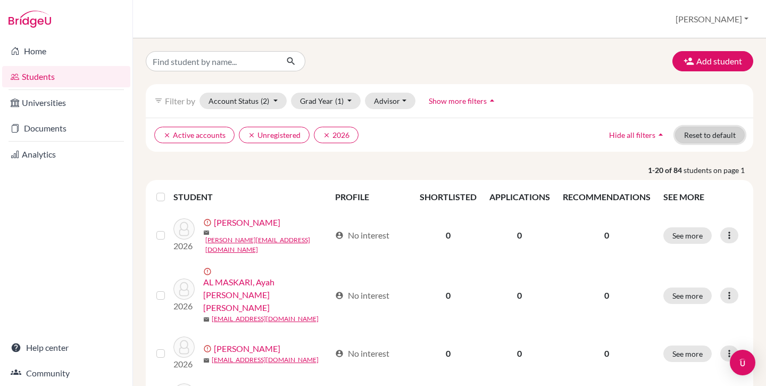
click at [707, 129] on button "Reset to default" at bounding box center [710, 135] width 70 height 16
